Goal: Information Seeking & Learning: Find specific fact

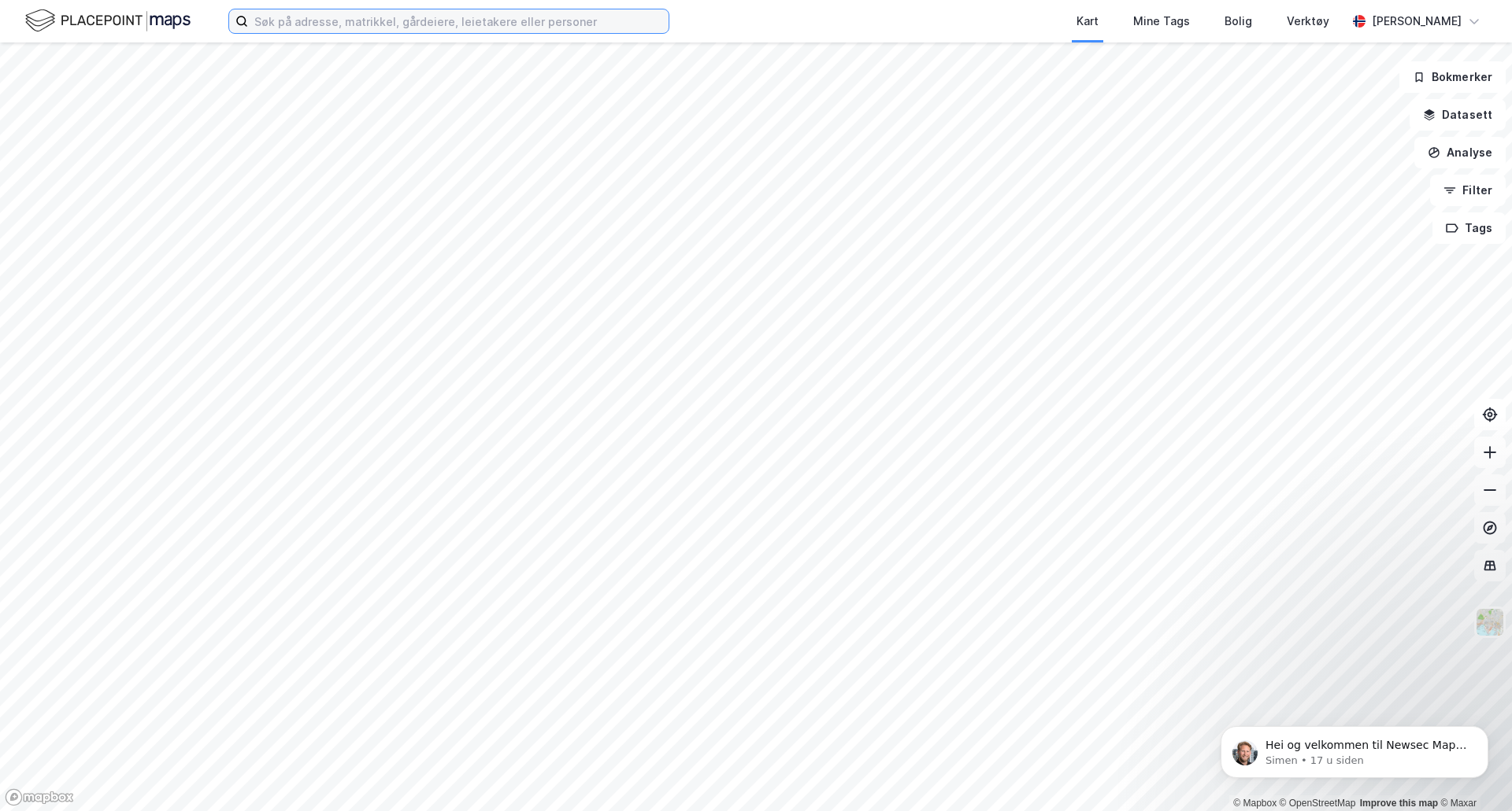
click at [440, 23] on input at bounding box center [458, 21] width 420 height 24
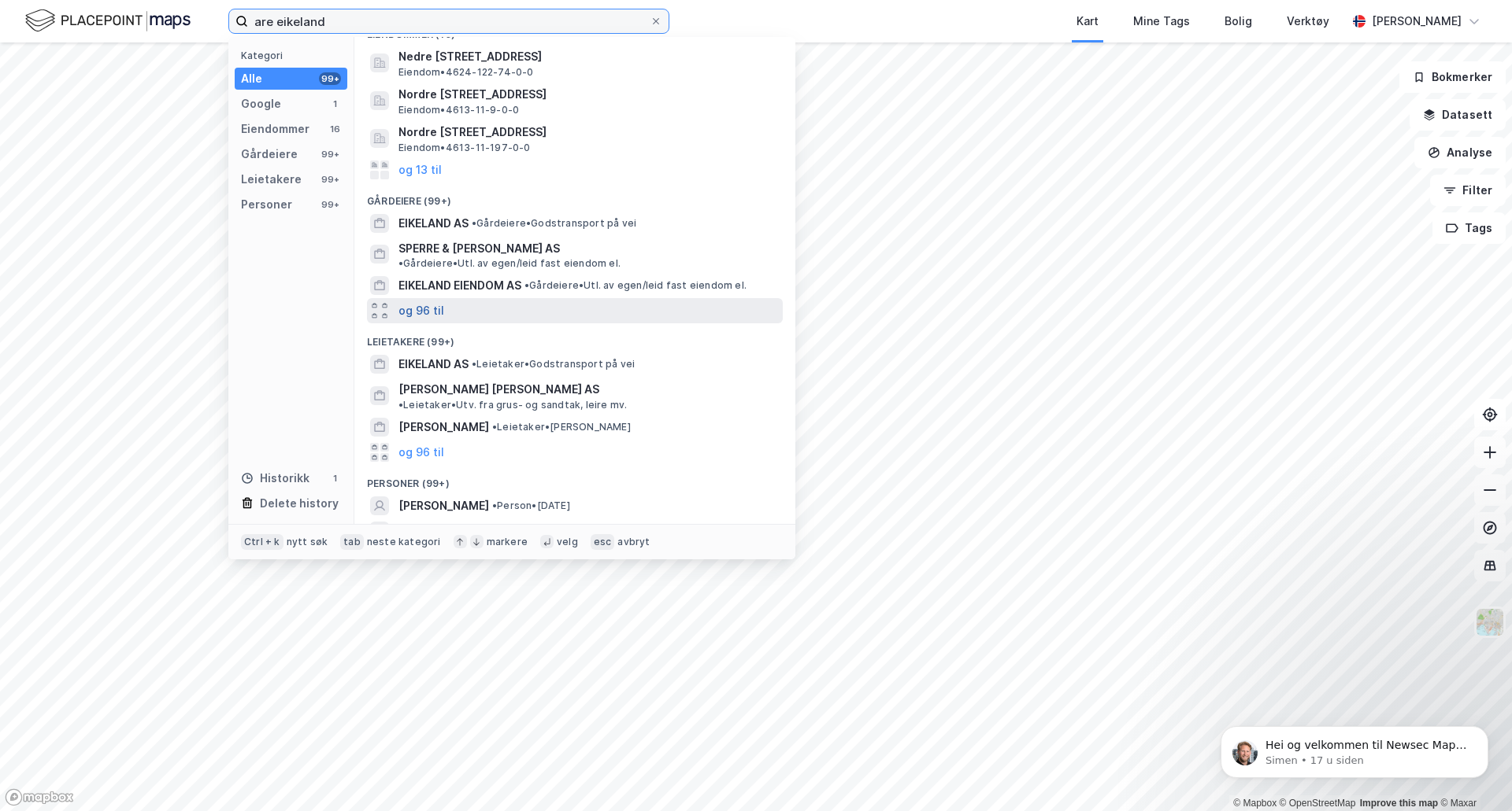
scroll to position [158, 0]
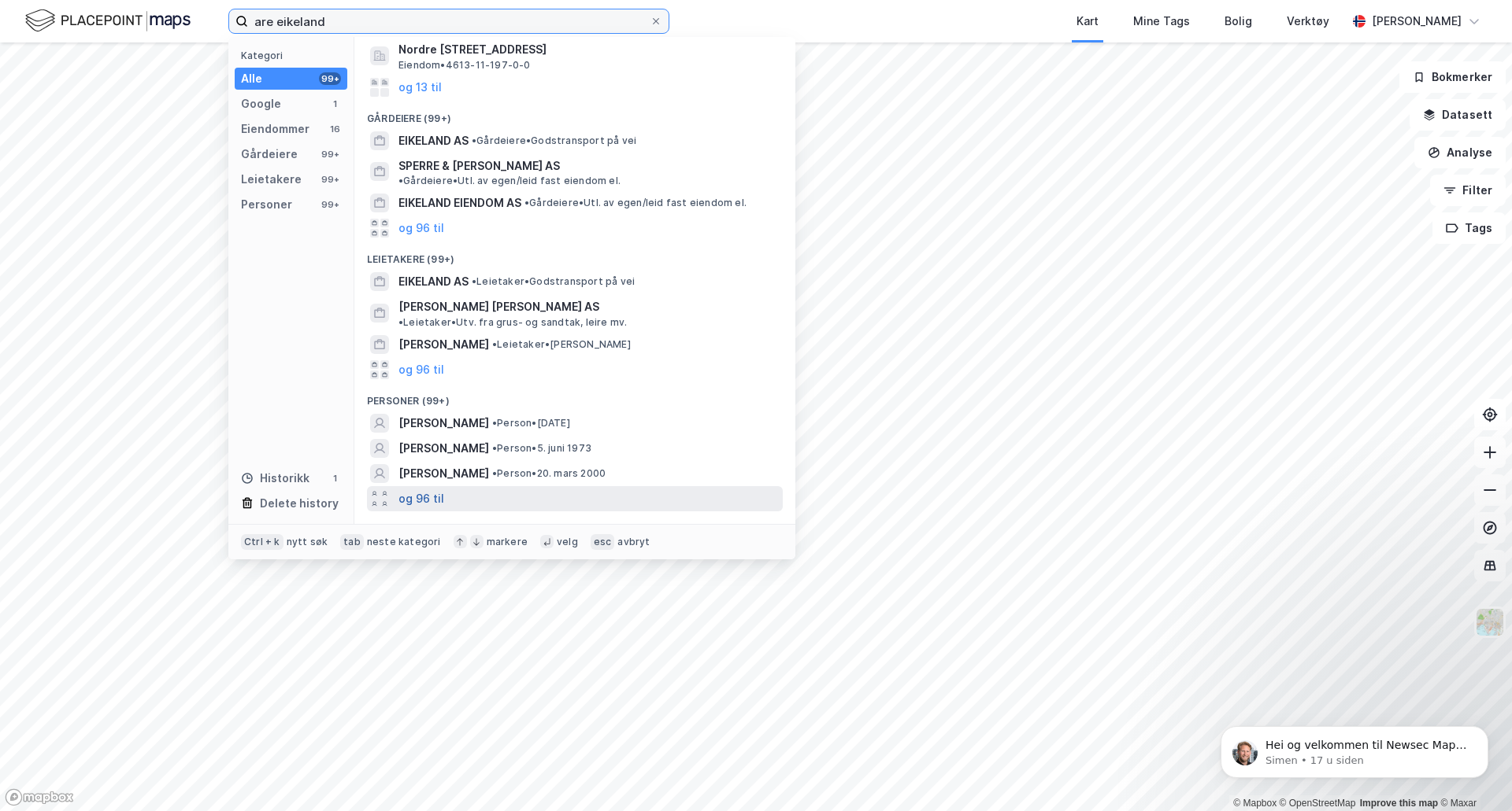
type input "are eikeland"
click at [428, 490] on button "og 96 til" at bounding box center [420, 499] width 45 height 19
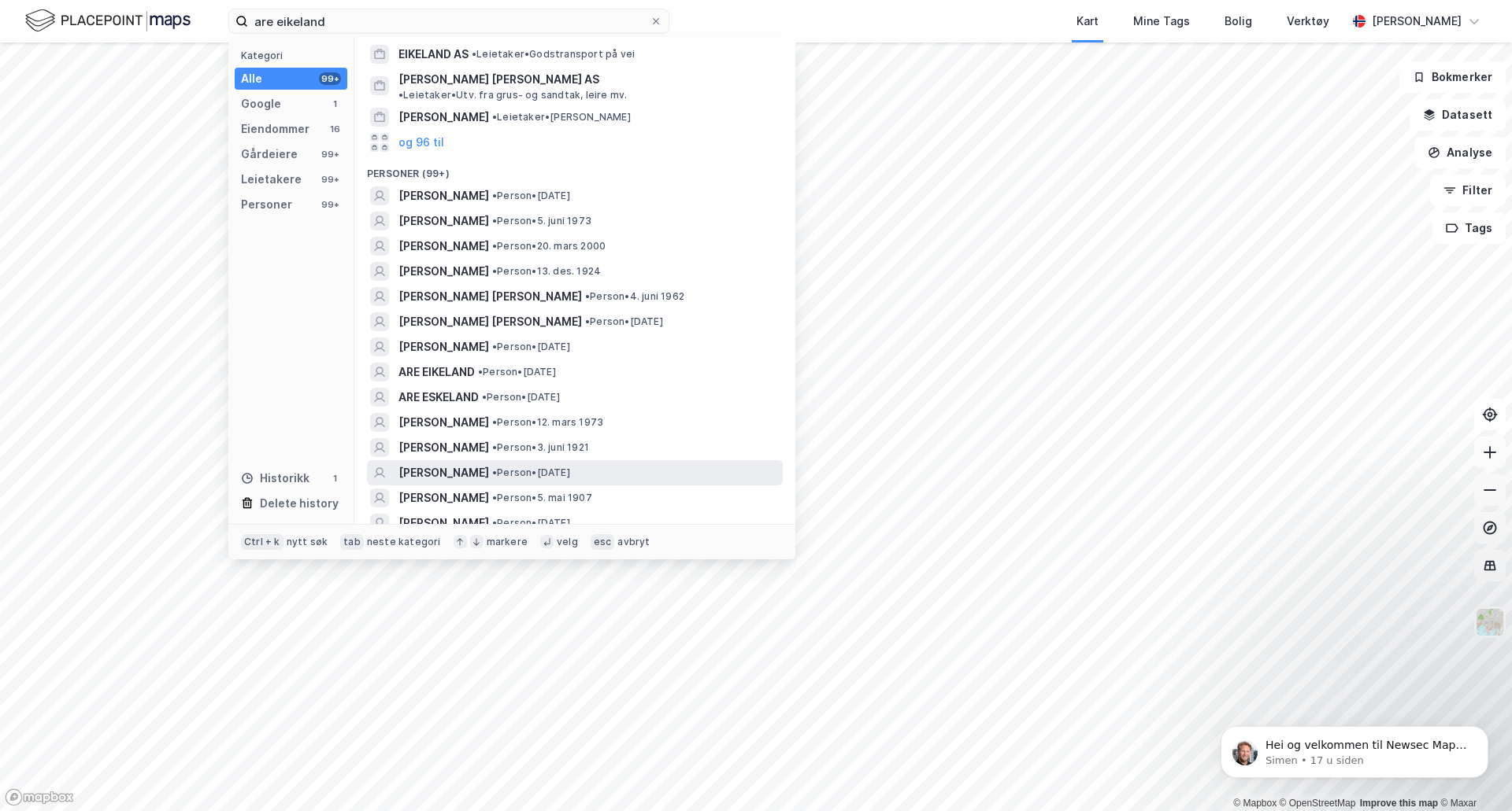
scroll to position [393, 0]
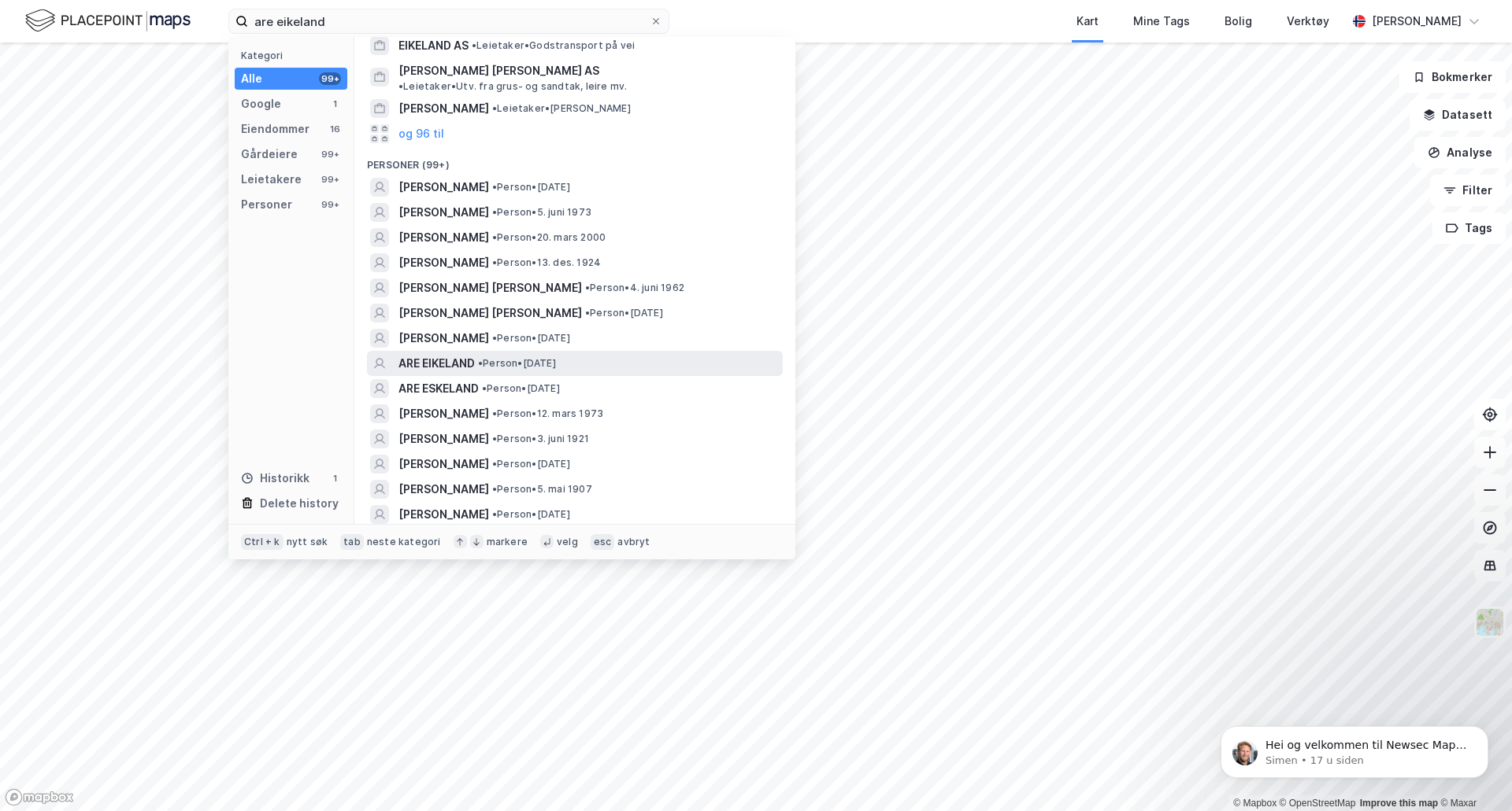
click at [452, 354] on span "ARE EIKELAND" at bounding box center [436, 363] width 76 height 19
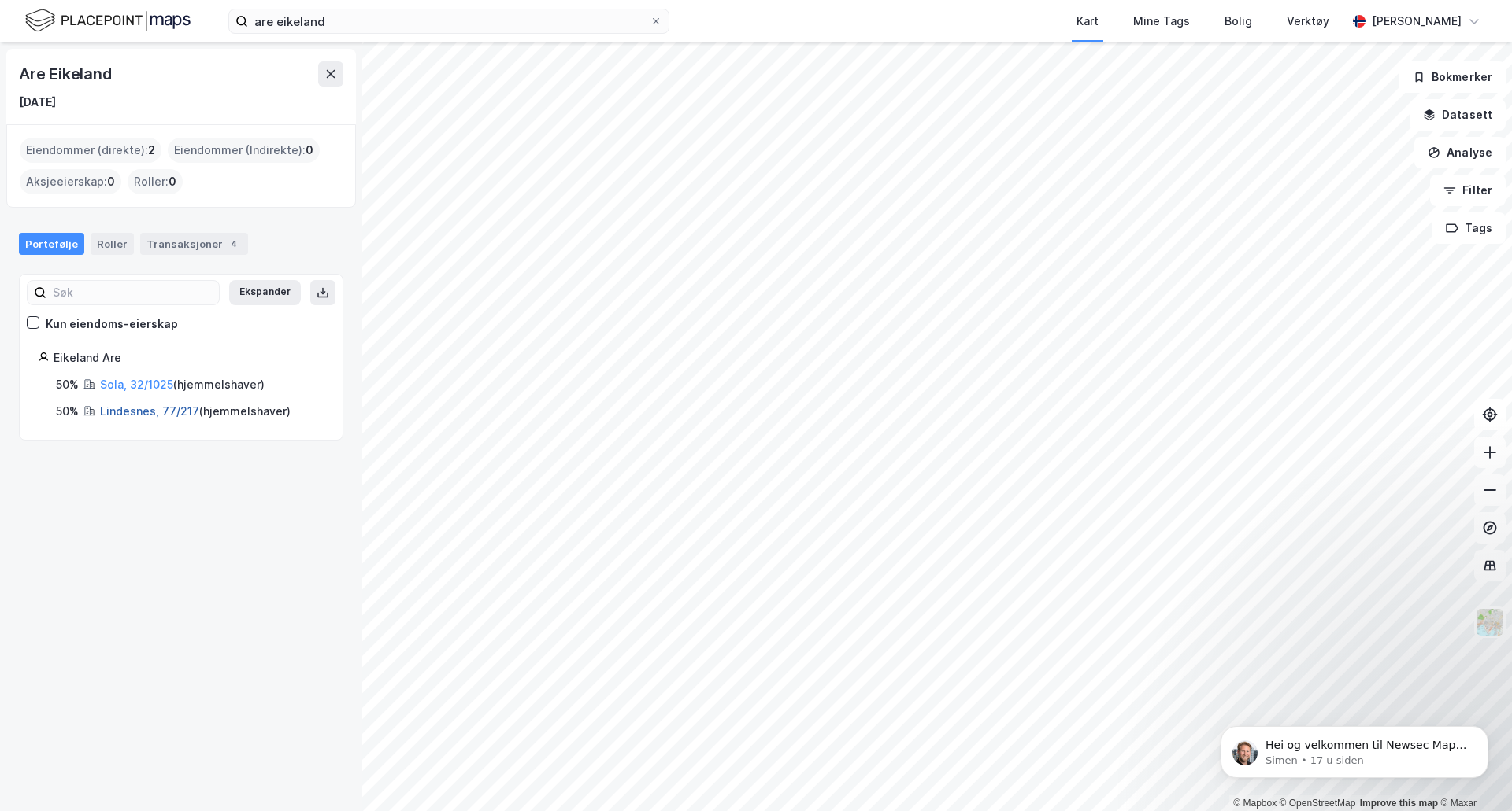
click at [152, 409] on link "Lindesnes, 77/217" at bounding box center [150, 412] width 99 height 14
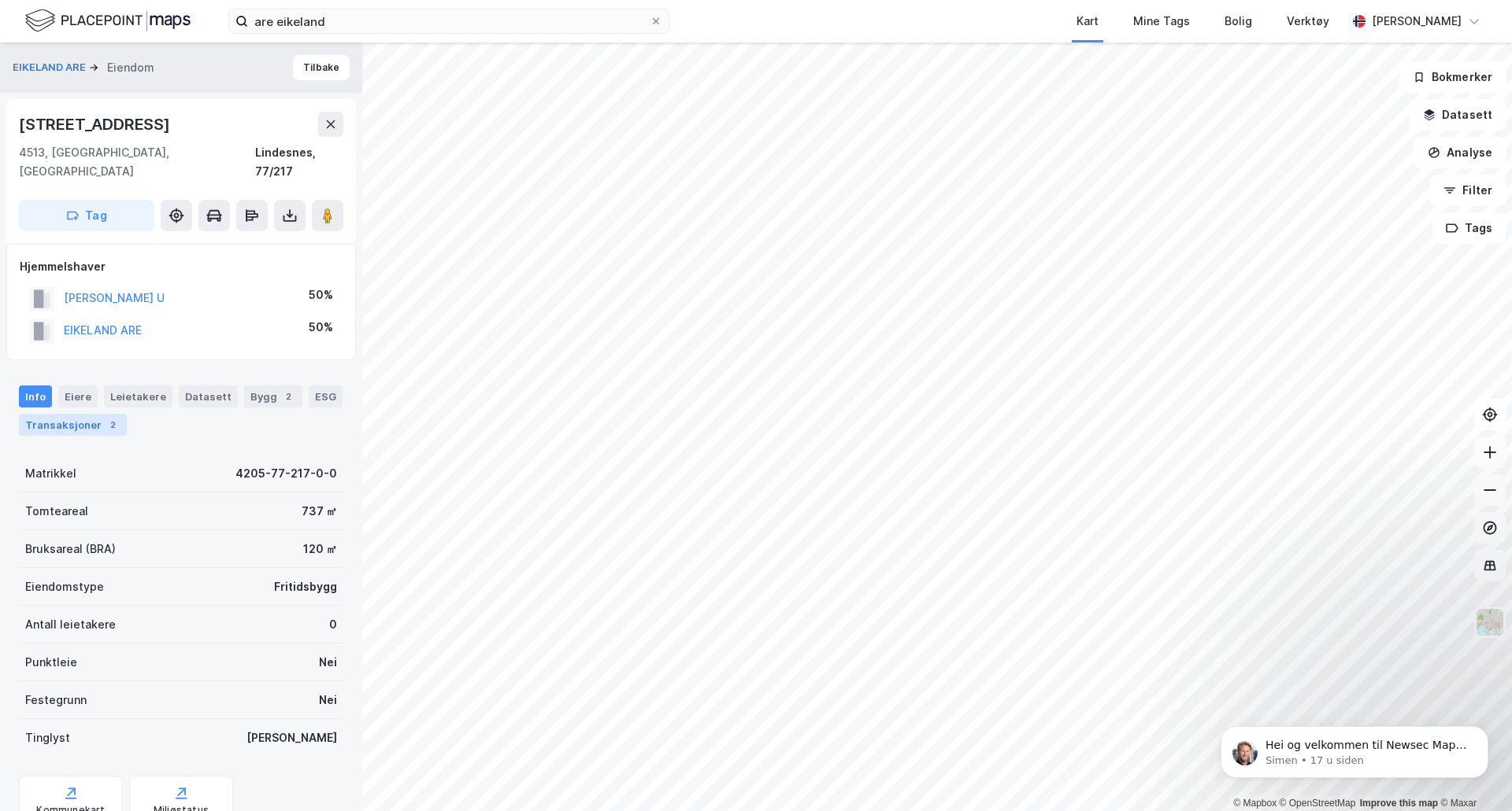
click at [80, 414] on div "Transaksjoner 2" at bounding box center [73, 425] width 108 height 22
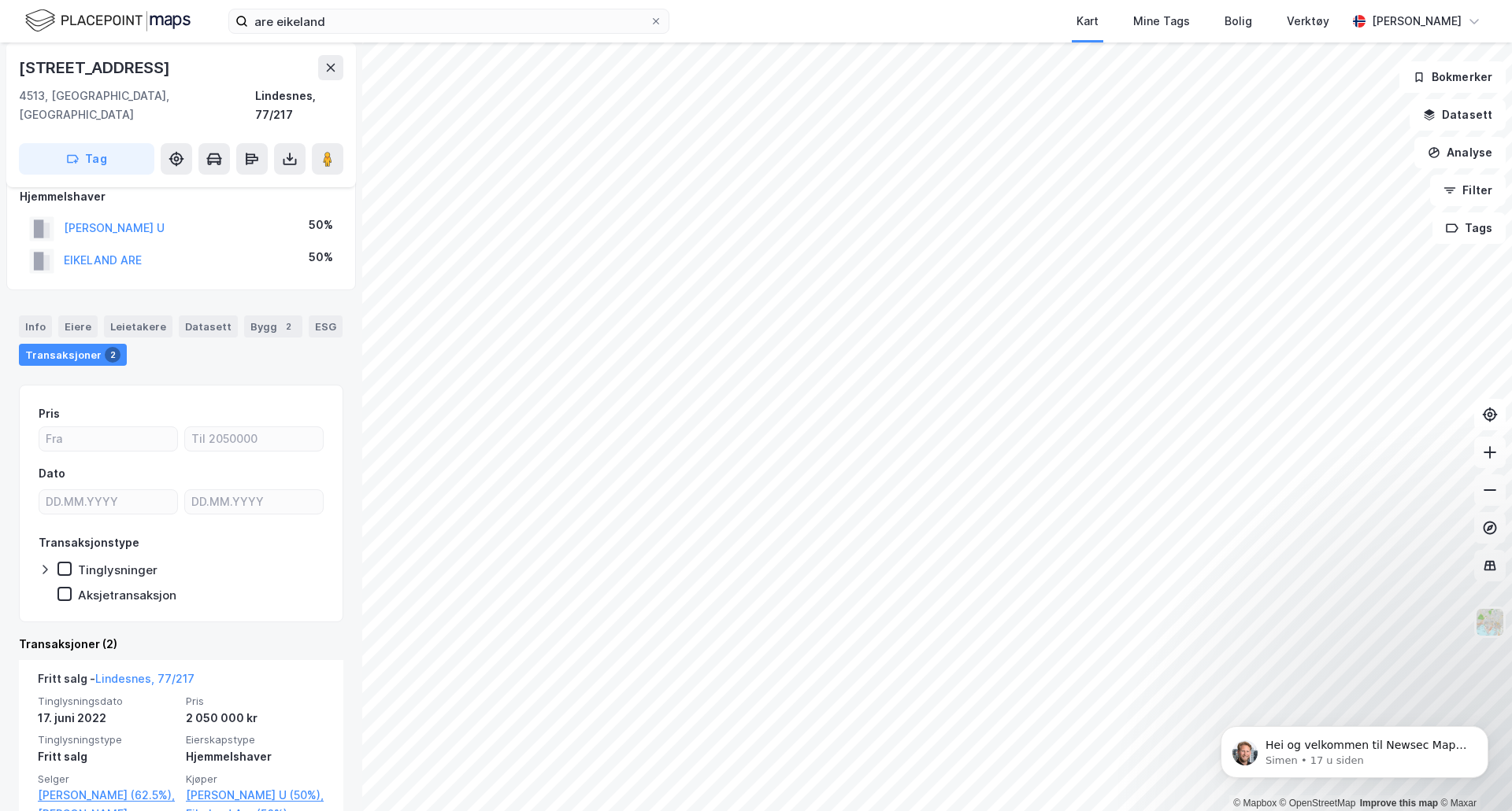
scroll to position [158, 0]
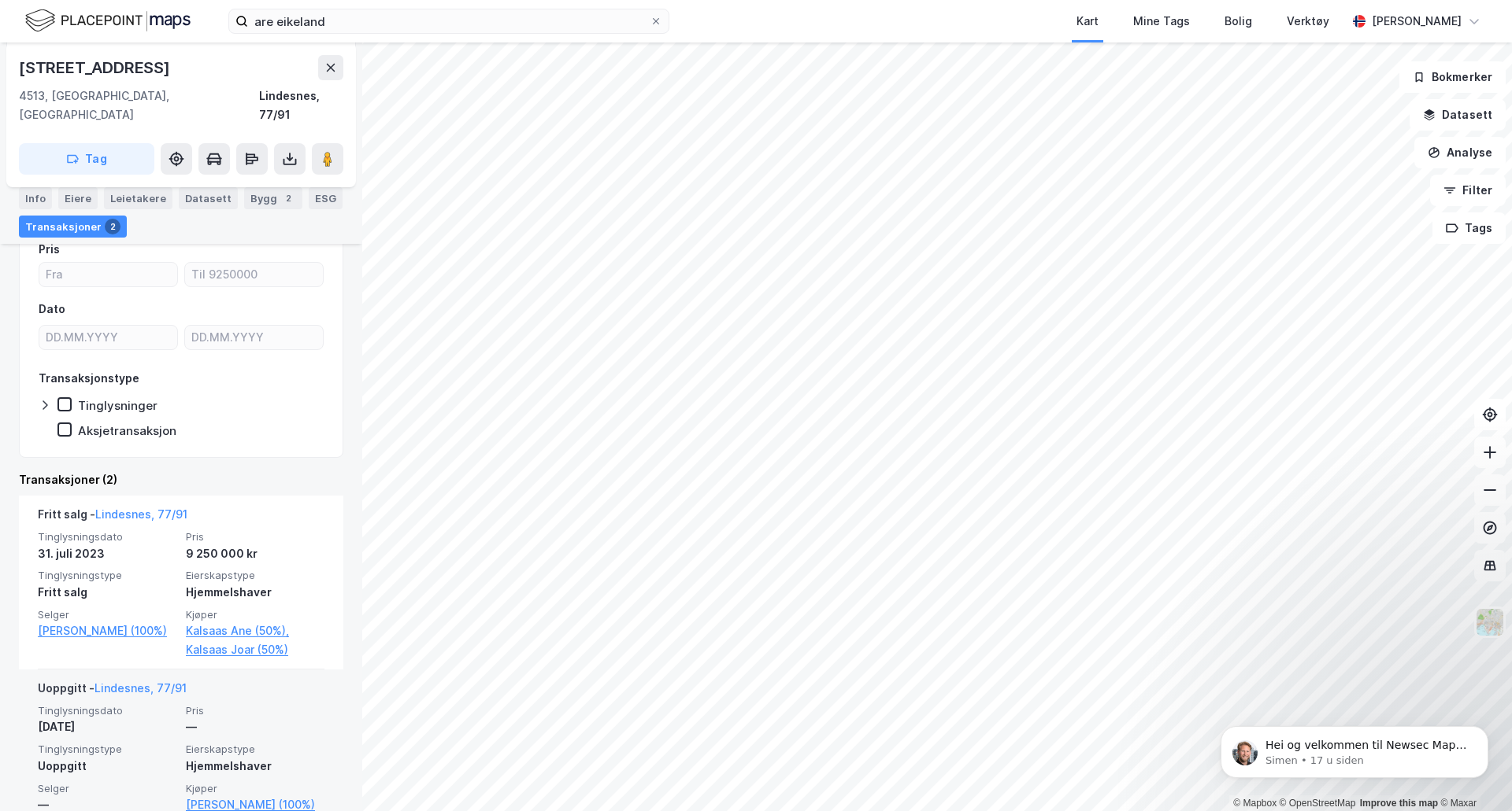
scroll to position [196, 0]
